Goal: Transaction & Acquisition: Obtain resource

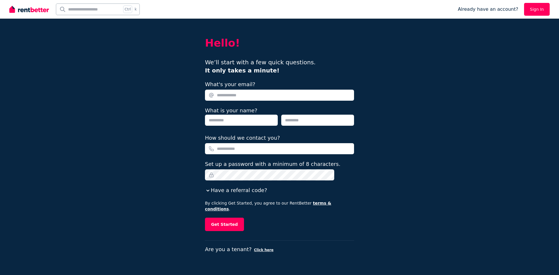
type input "**********"
click at [540, 11] on link "Sign In" at bounding box center [537, 9] width 26 height 13
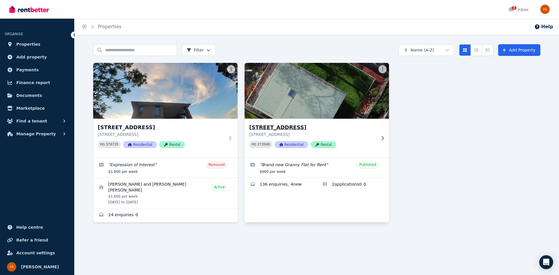
click at [327, 130] on h3 "[STREET_ADDRESS]" at bounding box center [312, 127] width 127 height 8
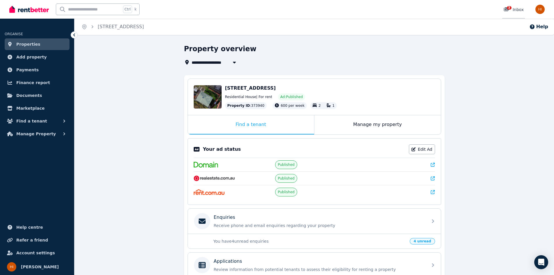
click at [519, 10] on div "3 Inbox" at bounding box center [514, 10] width 20 height 6
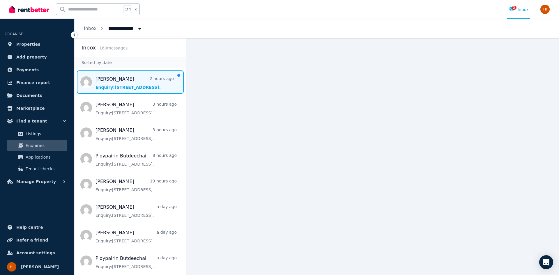
click at [116, 85] on span "Message list" at bounding box center [129, 81] width 111 height 23
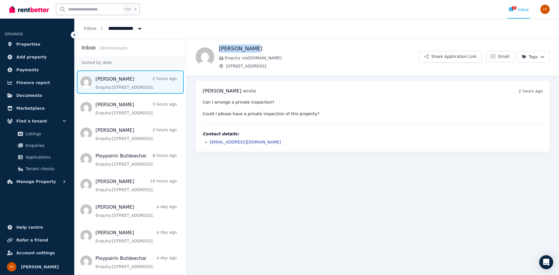
drag, startPoint x: 251, startPoint y: 48, endPoint x: 220, endPoint y: 48, distance: 31.1
click at [220, 48] on h1 "[PERSON_NAME]" at bounding box center [319, 49] width 200 height 8
copy h1 "[PERSON_NAME]"
drag, startPoint x: 258, startPoint y: 143, endPoint x: 208, endPoint y: 141, distance: 50.4
click at [208, 141] on ul "[EMAIL_ADDRESS][DOMAIN_NAME]" at bounding box center [373, 142] width 340 height 6
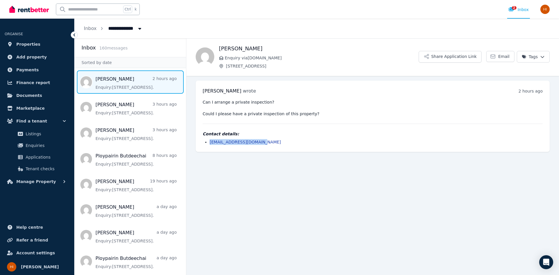
copy link "[EMAIL_ADDRESS][DOMAIN_NAME]"
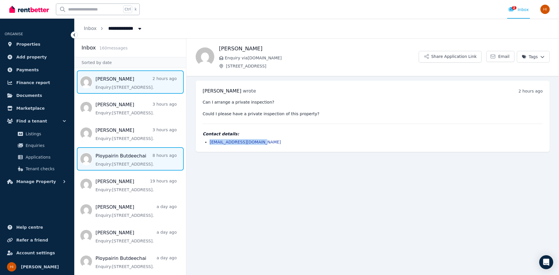
click at [114, 163] on span "Message list" at bounding box center [129, 158] width 111 height 23
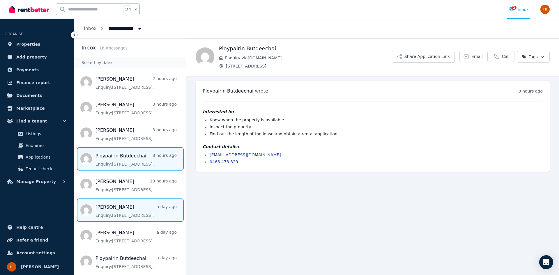
click at [128, 211] on span "Message list" at bounding box center [129, 209] width 111 height 23
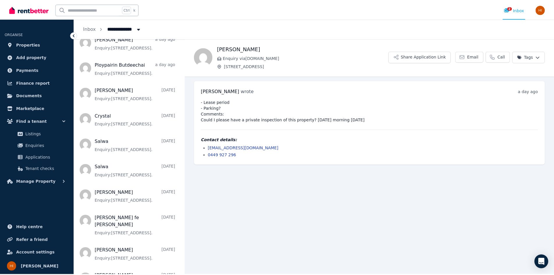
scroll to position [204, 0]
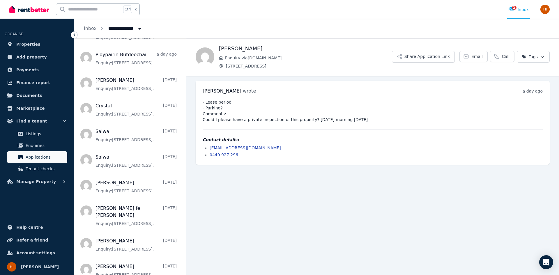
click at [48, 161] on link "Applications" at bounding box center [37, 157] width 60 height 12
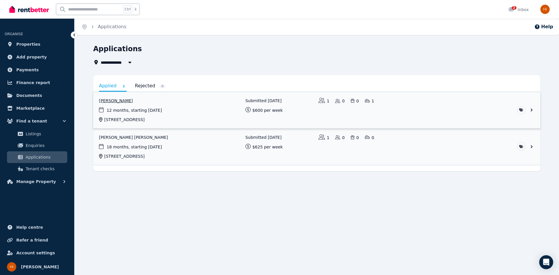
click at [187, 106] on link "View application: Salwa Benmaarouf" at bounding box center [316, 110] width 447 height 36
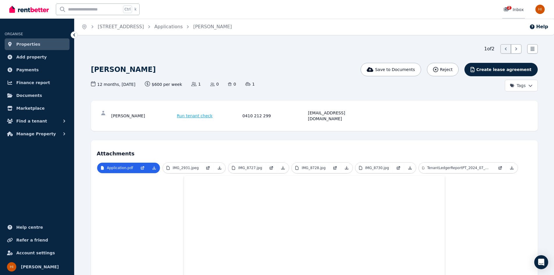
click at [518, 7] on div "2 Inbox" at bounding box center [514, 10] width 20 height 6
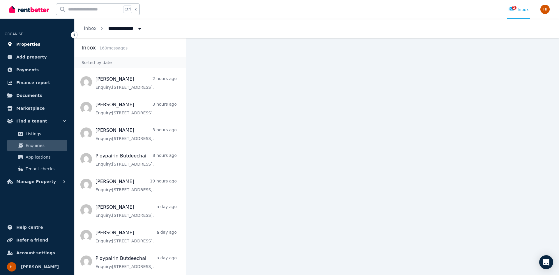
click at [19, 43] on span "Properties" at bounding box center [28, 44] width 24 height 7
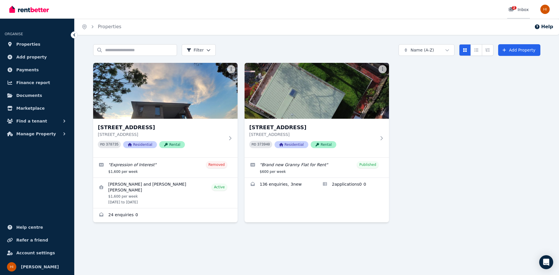
click at [524, 7] on div "2 Inbox" at bounding box center [518, 10] width 20 height 6
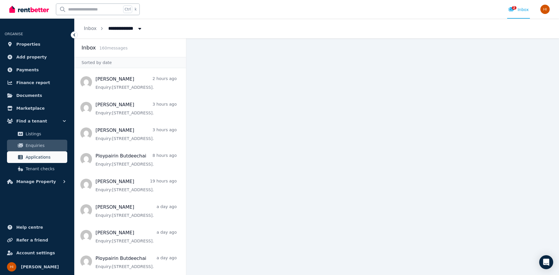
click at [36, 159] on span "Applications" at bounding box center [45, 157] width 39 height 7
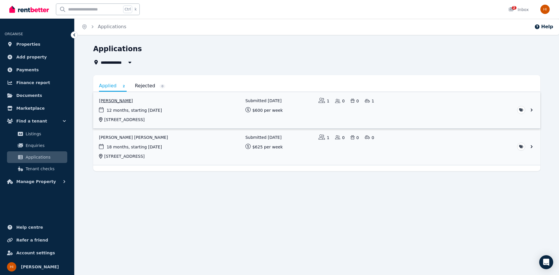
click at [165, 104] on link "View application: Salwa Benmaarouf" at bounding box center [316, 110] width 447 height 36
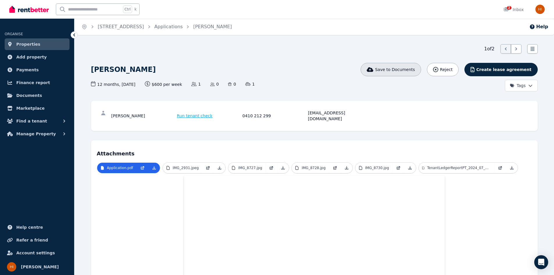
click at [411, 67] on span "Save to Documents" at bounding box center [395, 70] width 40 height 6
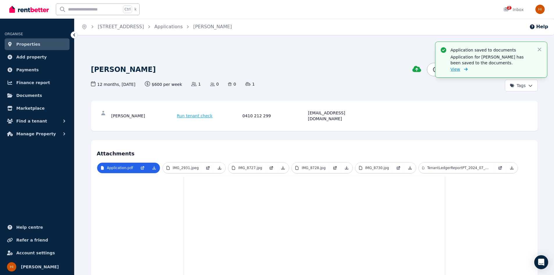
click at [463, 70] on icon at bounding box center [465, 69] width 6 height 4
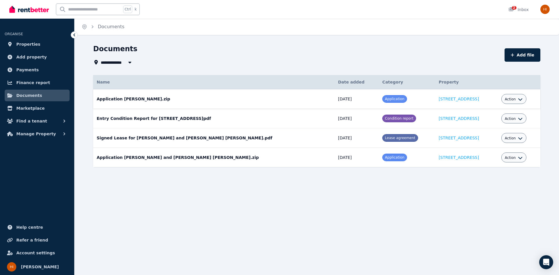
click at [510, 99] on div "Action" at bounding box center [513, 99] width 25 height 10
click at [518, 98] on icon "button" at bounding box center [520, 99] width 5 height 5
click at [472, 134] on link "Download" at bounding box center [496, 133] width 56 height 10
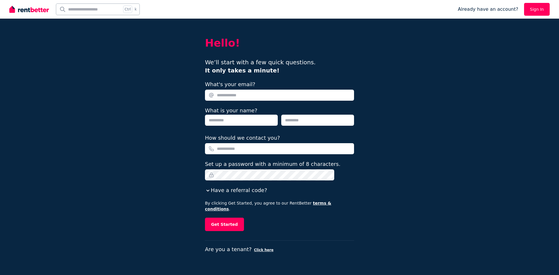
click at [533, 9] on link "Sign In" at bounding box center [537, 9] width 26 height 13
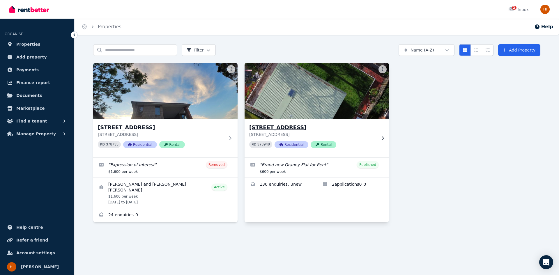
click at [361, 133] on p "[STREET_ADDRESS]" at bounding box center [312, 135] width 127 height 6
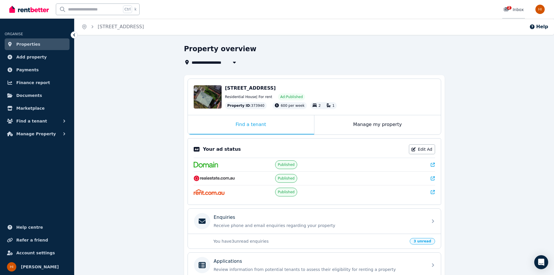
click at [508, 10] on icon at bounding box center [506, 9] width 5 height 4
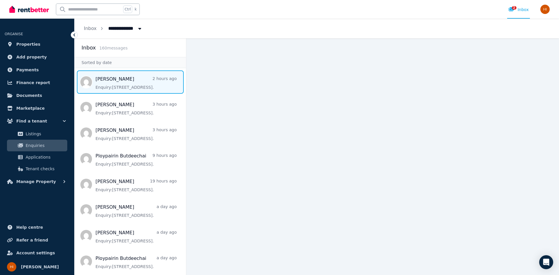
click at [124, 88] on span "Message list" at bounding box center [129, 81] width 111 height 23
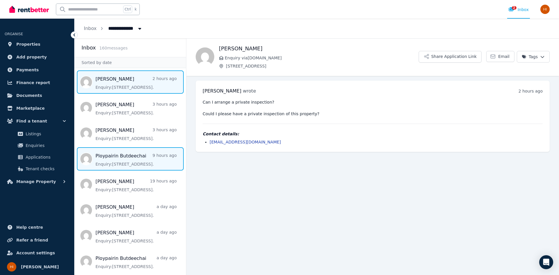
click at [127, 158] on span "Message list" at bounding box center [129, 158] width 111 height 23
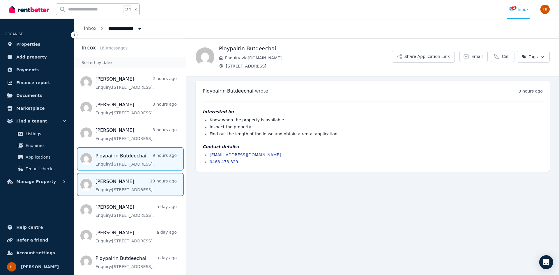
click at [118, 183] on span "Message list" at bounding box center [129, 184] width 111 height 23
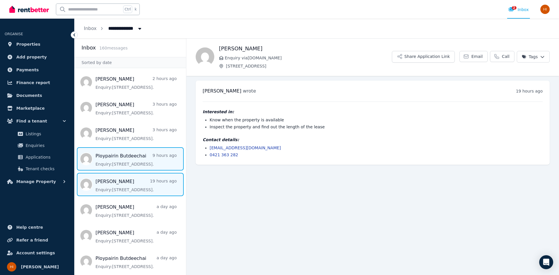
click at [110, 157] on span "Message list" at bounding box center [129, 158] width 111 height 23
